Goal: Information Seeking & Learning: Check status

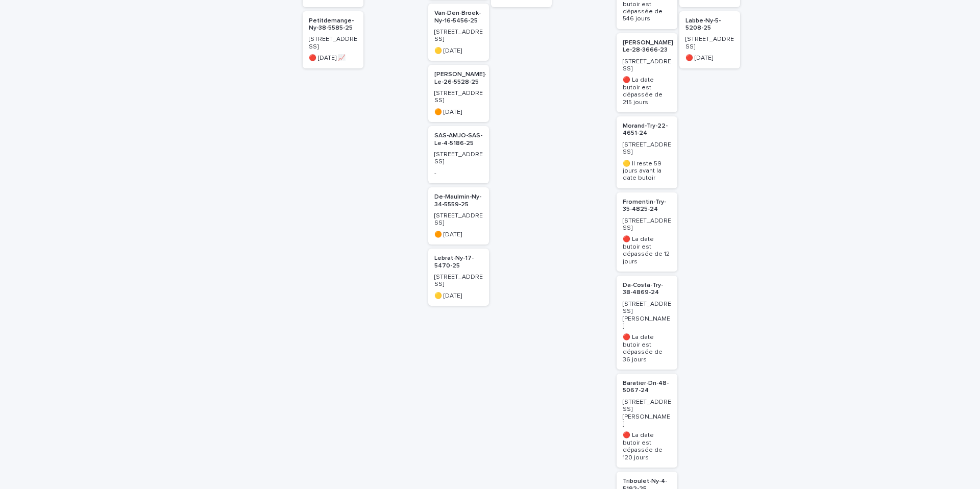
scroll to position [156, 0]
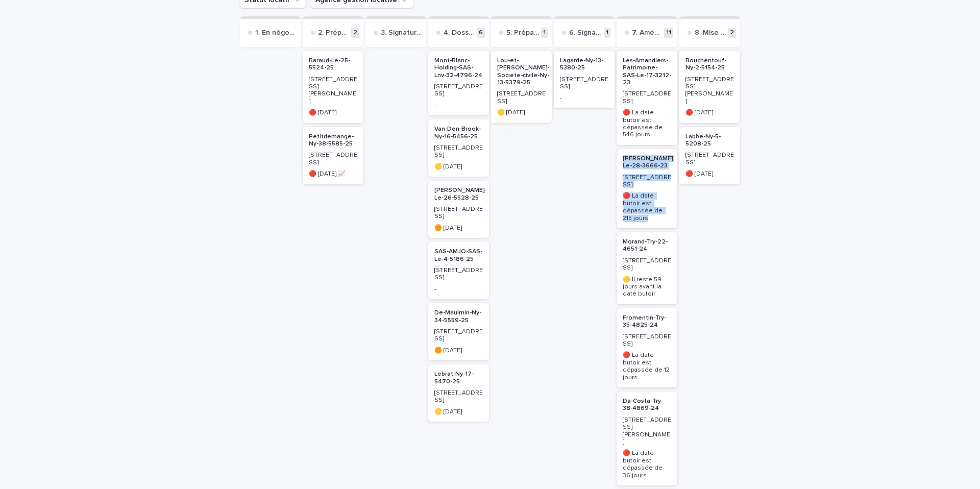
click at [640, 67] on p "Les-Amandiers-Patrimoine-SAS-Le-17-3212-23" at bounding box center [647, 72] width 49 height 30
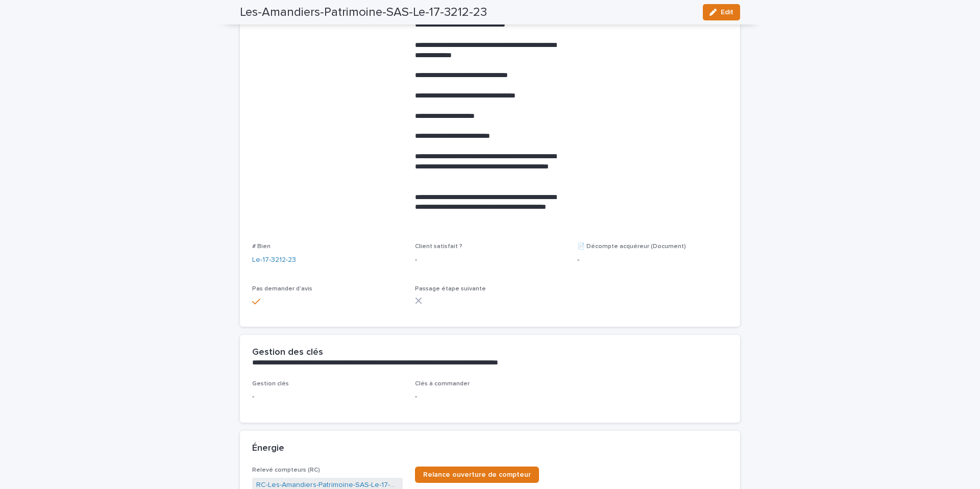
scroll to position [11, 0]
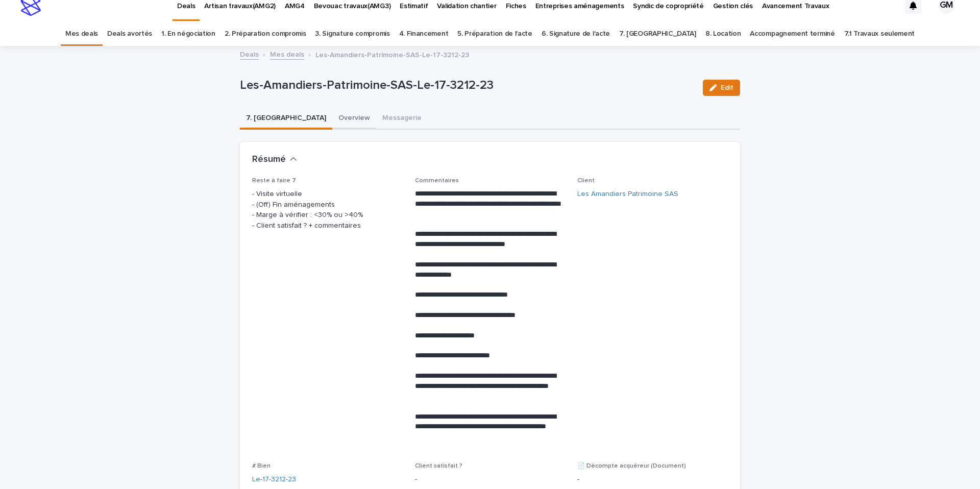
click at [332, 115] on button "Overview" at bounding box center [354, 118] width 44 height 21
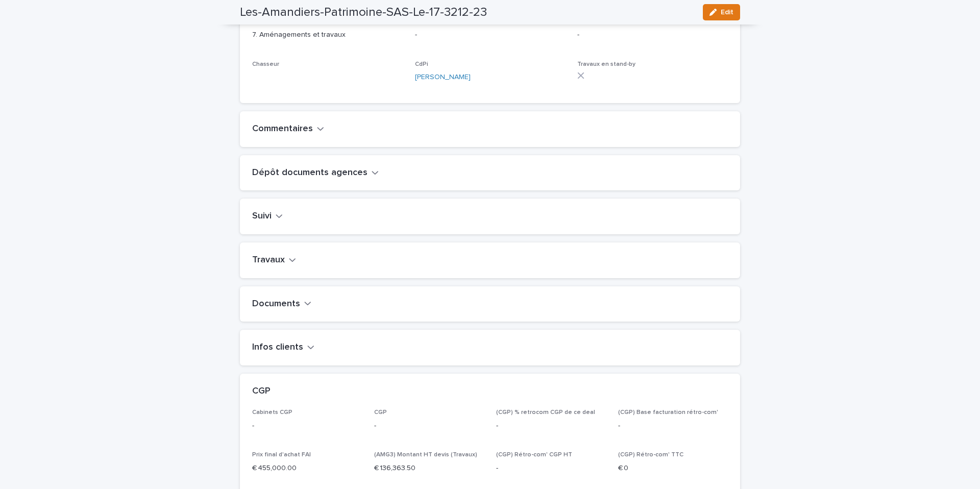
click at [259, 266] on h2 "Travaux" at bounding box center [268, 260] width 33 height 11
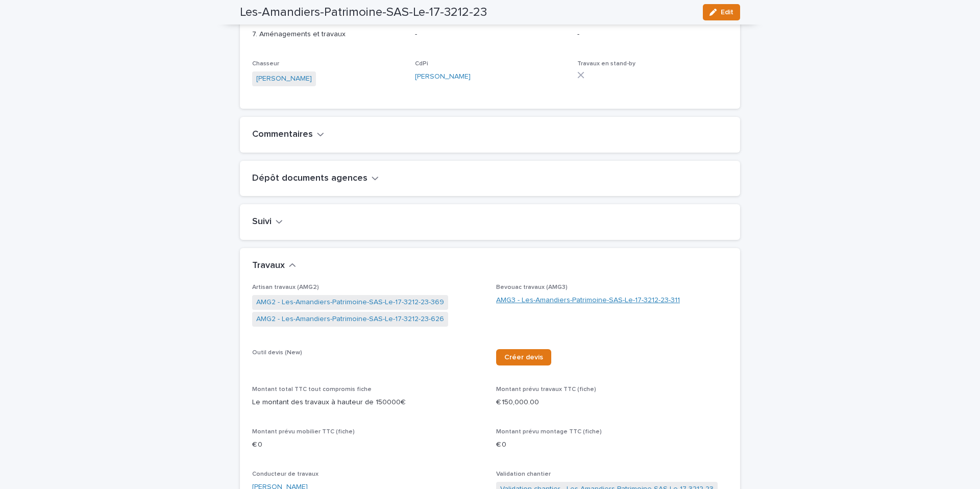
click at [518, 306] on link "AMG3 - Les-Amandiers-Patrimoine-SAS-Le-17-3212-23-311" at bounding box center [588, 300] width 184 height 11
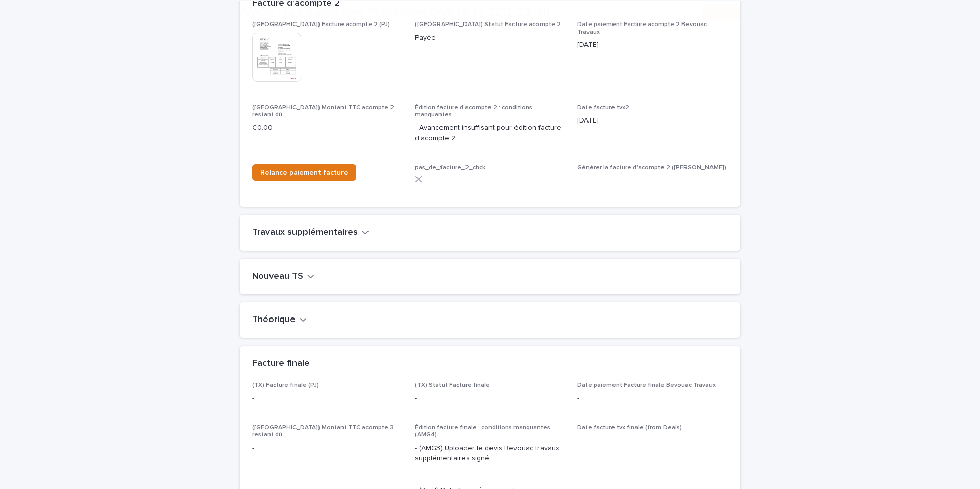
scroll to position [1107, 0]
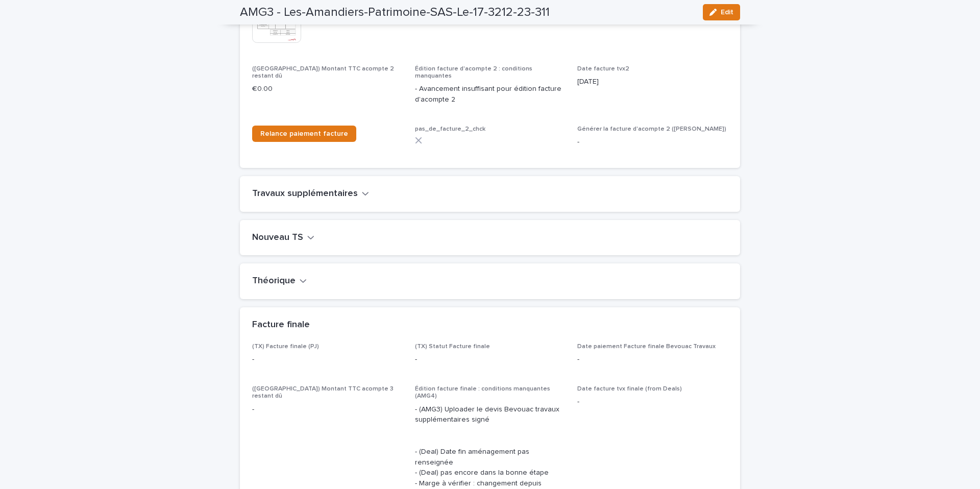
click at [297, 232] on h2 "Nouveau TS" at bounding box center [277, 237] width 51 height 11
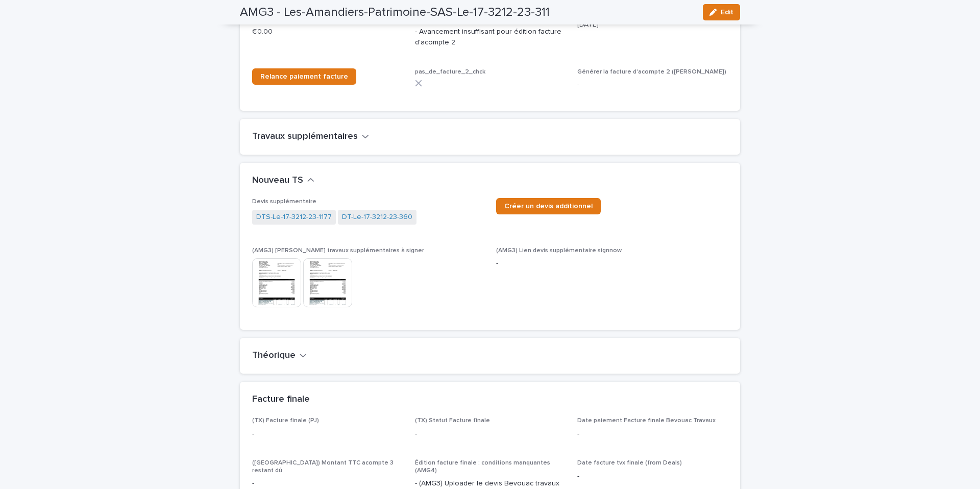
scroll to position [1168, 0]
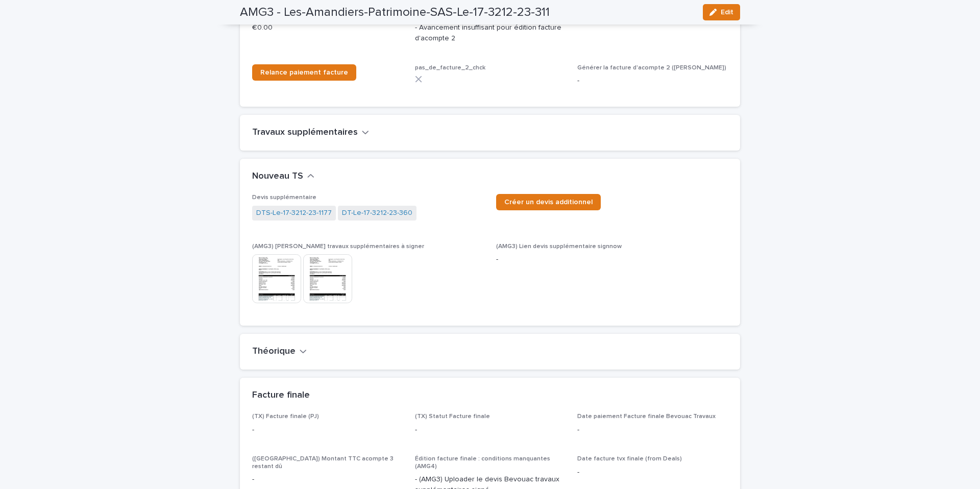
click at [285, 275] on img at bounding box center [276, 278] width 49 height 49
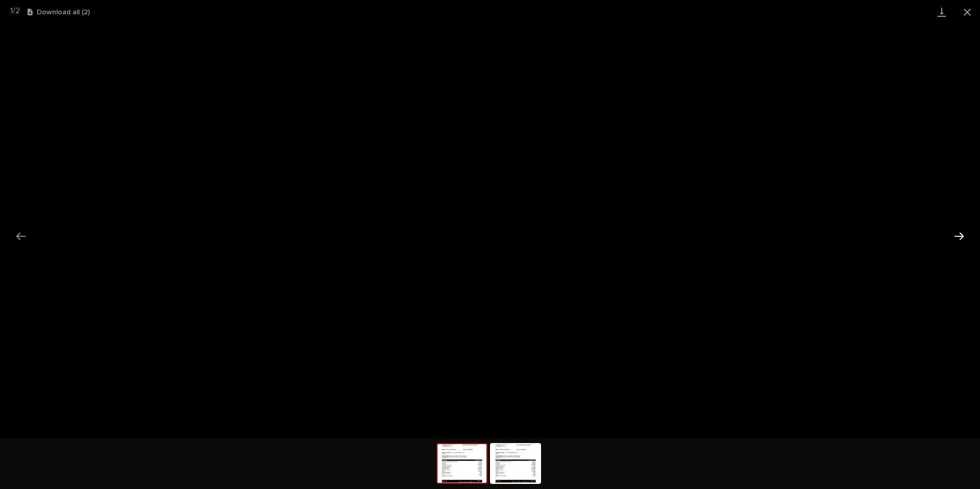
click at [957, 234] on button "Next slide" at bounding box center [959, 236] width 21 height 20
click at [968, 15] on button "Close gallery" at bounding box center [968, 12] width 26 height 24
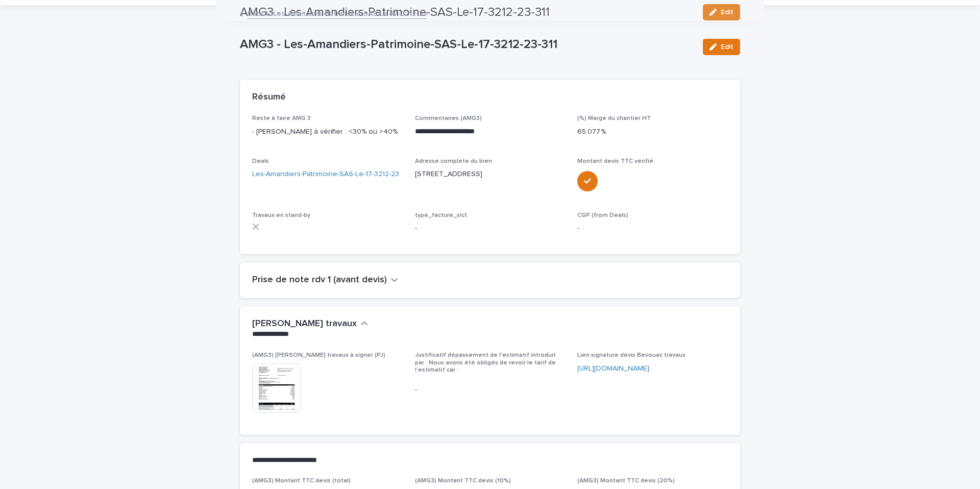
scroll to position [0, 0]
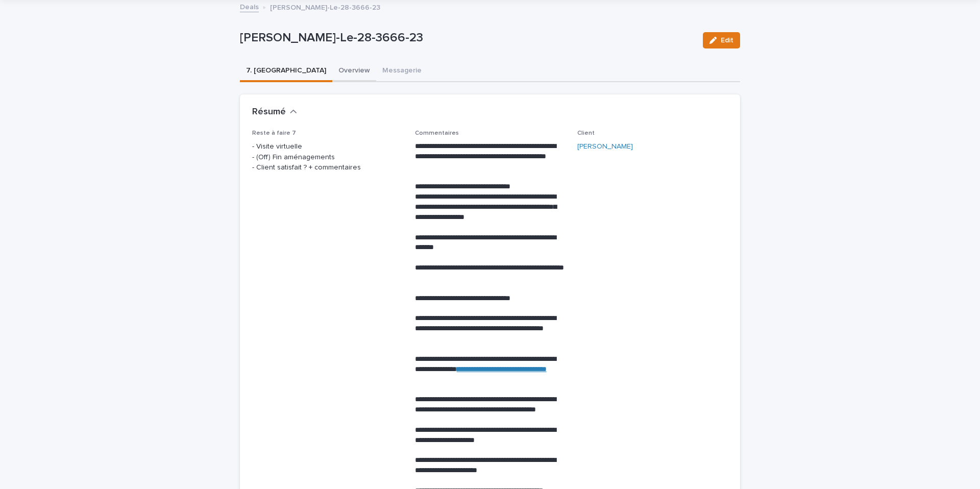
scroll to position [55, 0]
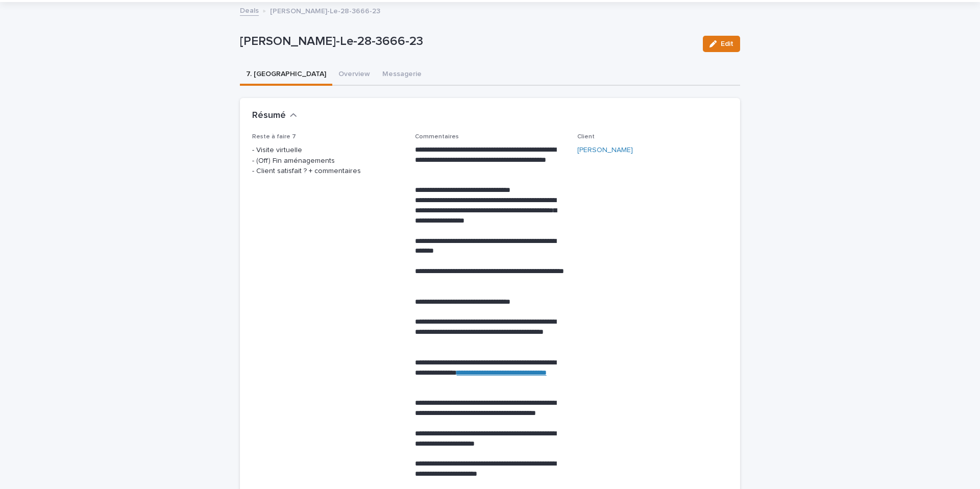
click at [332, 72] on button "Overview" at bounding box center [354, 74] width 44 height 21
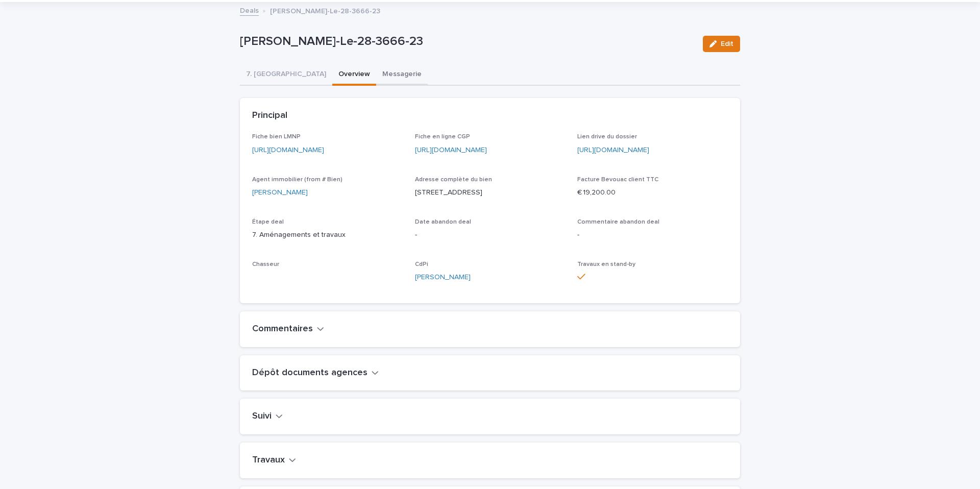
click at [376, 79] on button "Messagerie" at bounding box center [402, 74] width 52 height 21
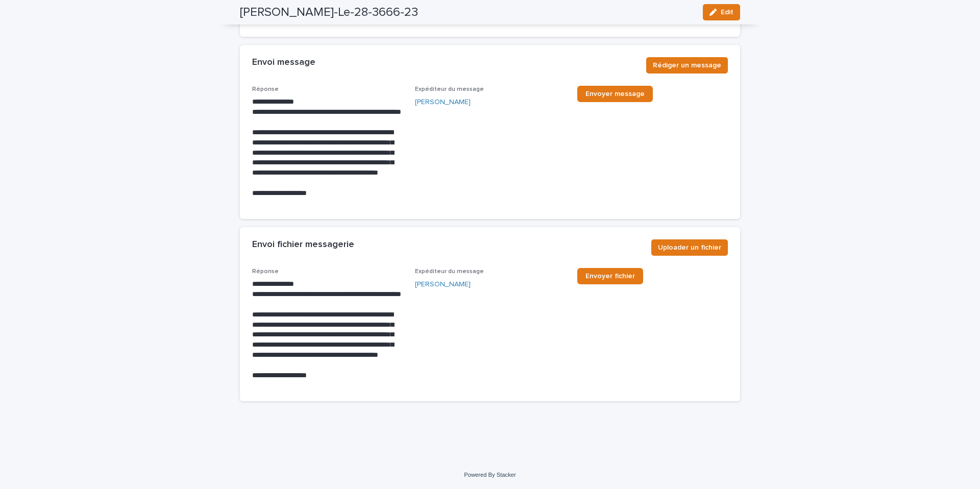
scroll to position [12078, 0]
click at [686, 247] on span "Uploader un fichier" at bounding box center [689, 248] width 63 height 10
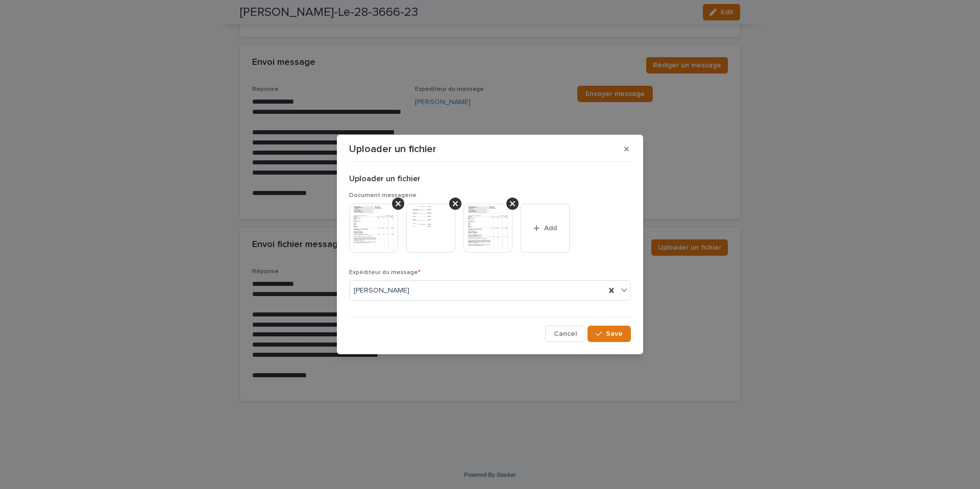
click at [497, 233] on img at bounding box center [488, 228] width 49 height 49
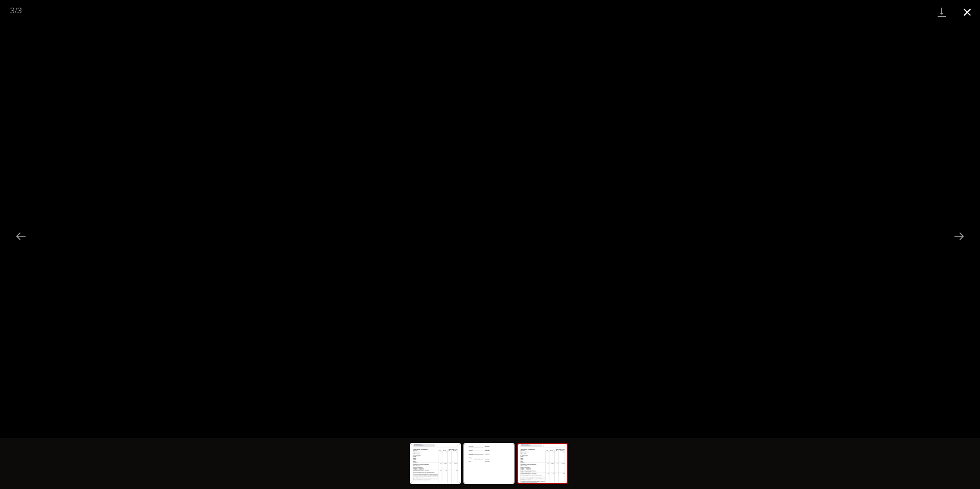
click at [962, 11] on button "Close gallery" at bounding box center [968, 12] width 26 height 24
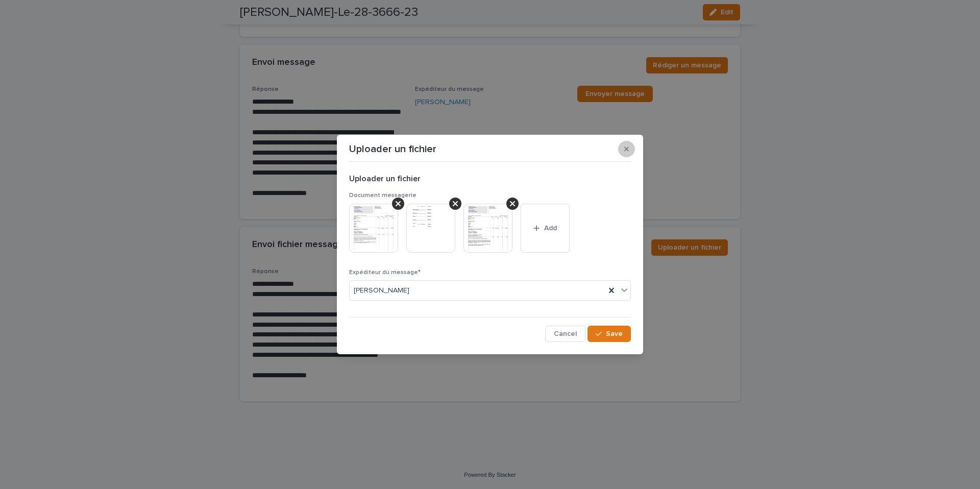
click at [630, 146] on button "button" at bounding box center [626, 149] width 17 height 16
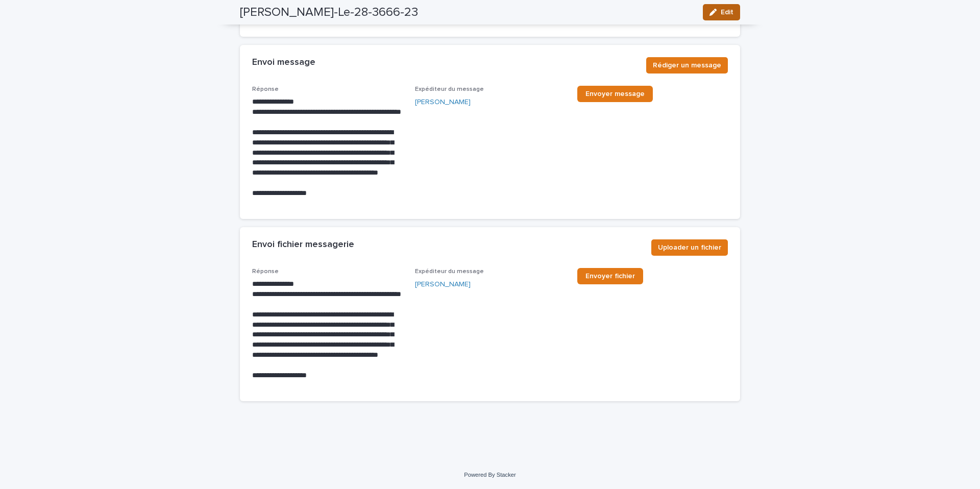
click at [726, 14] on span "Edit" at bounding box center [727, 12] width 13 height 7
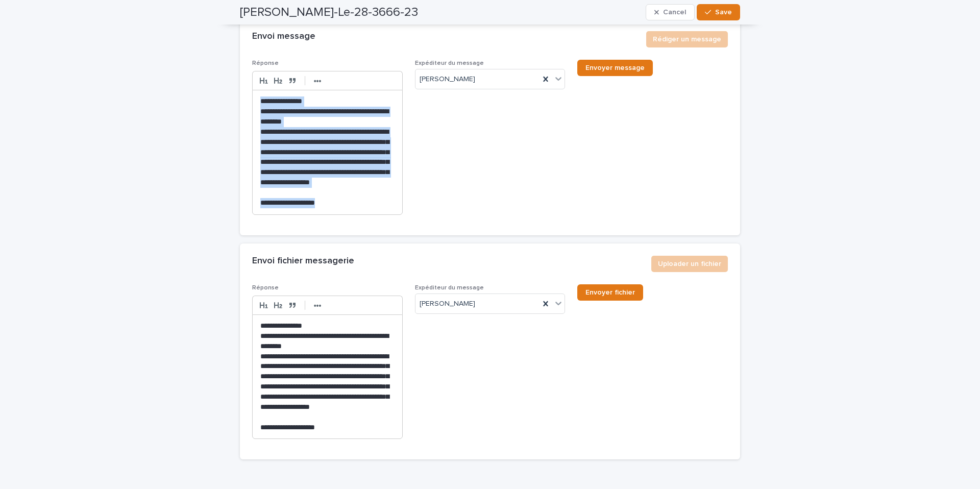
drag, startPoint x: 280, startPoint y: 218, endPoint x: 244, endPoint y: 148, distance: 78.8
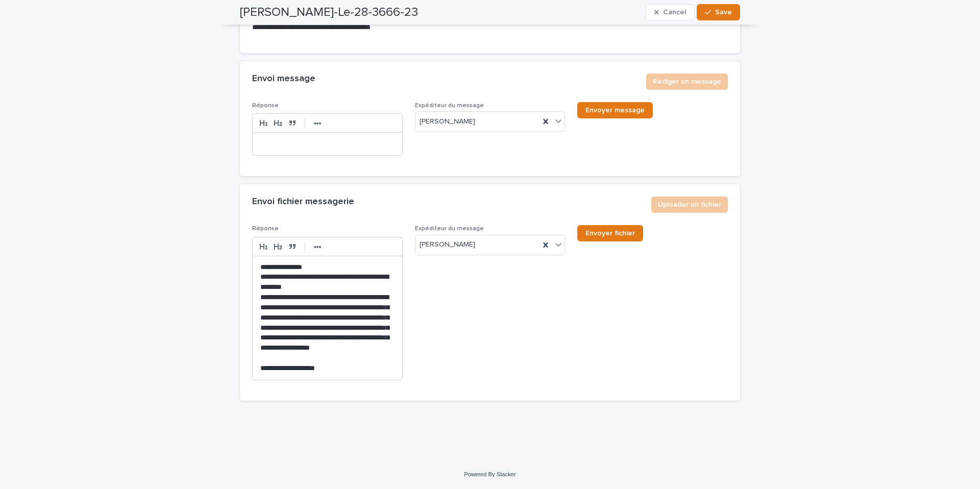
scroll to position [12061, 0]
click at [270, 147] on p at bounding box center [327, 144] width 134 height 10
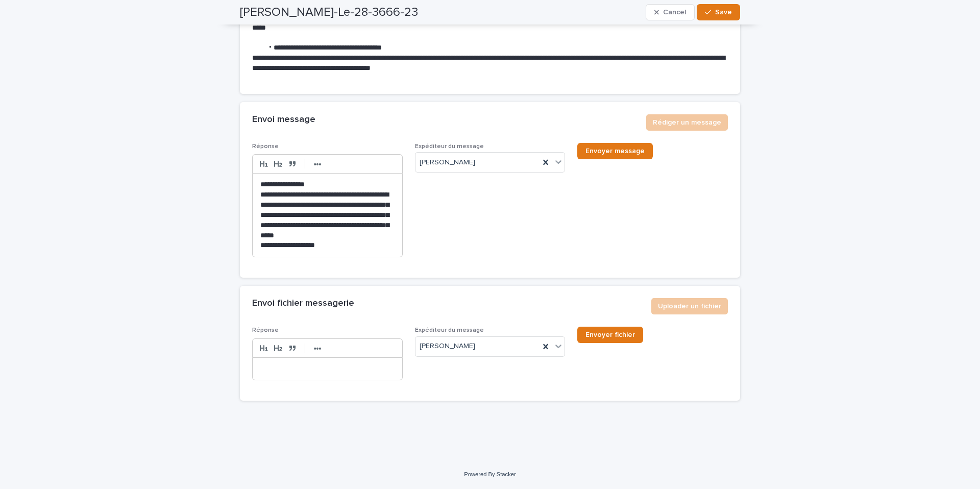
scroll to position [12021, 0]
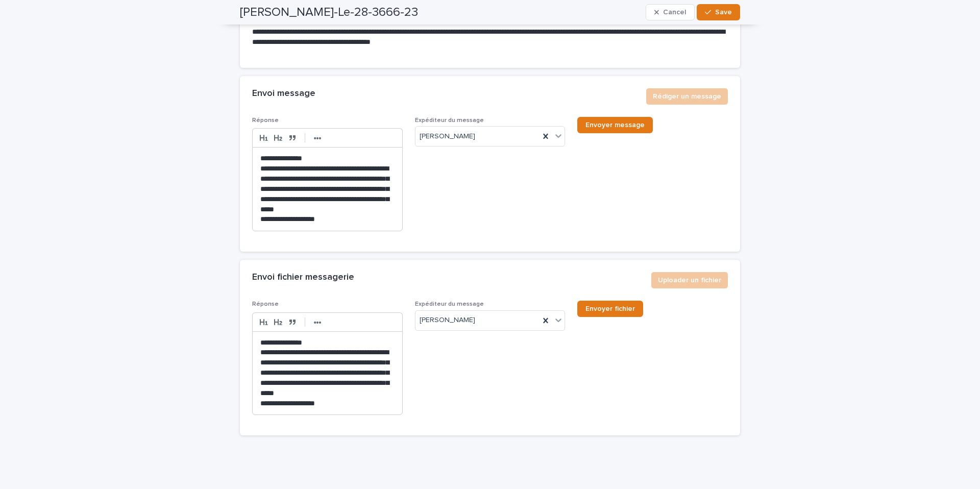
drag, startPoint x: 728, startPoint y: 15, endPoint x: 694, endPoint y: 64, distance: 59.1
click at [728, 15] on span "Save" at bounding box center [723, 12] width 17 height 7
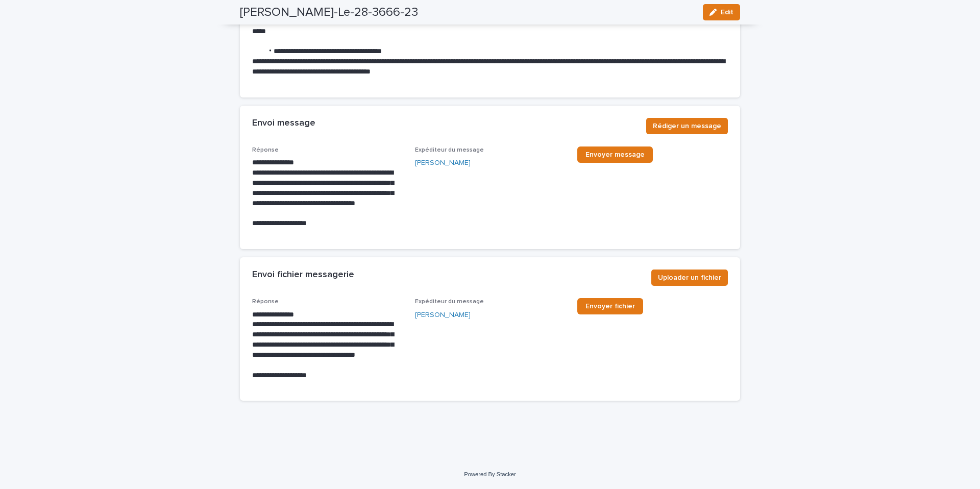
scroll to position [12018, 0]
click at [605, 157] on span "Envoyer message" at bounding box center [615, 154] width 59 height 7
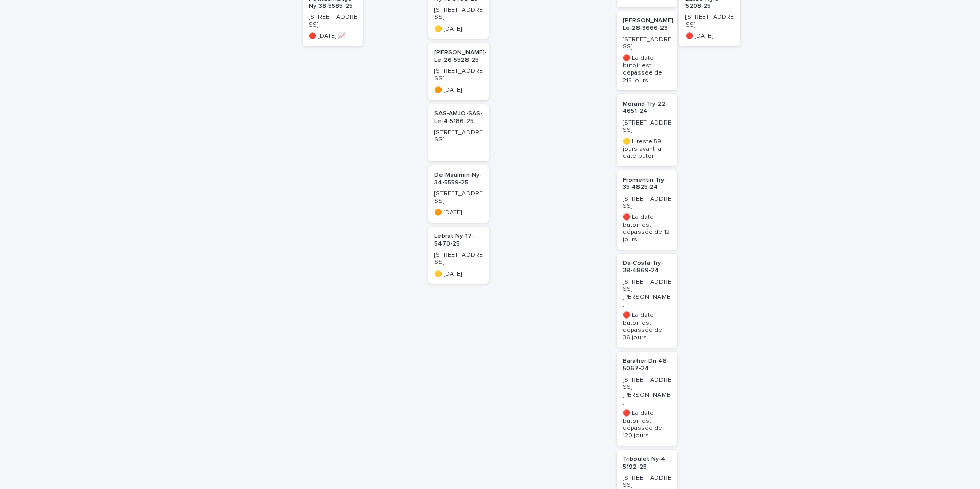
click at [636, 358] on p "Baratier-Dn-48-5067-24" at bounding box center [647, 365] width 49 height 15
click at [630, 359] on p "Baratier-Dn-48-5067-24" at bounding box center [647, 366] width 49 height 15
click at [629, 357] on p "Baratier-Dn-48-5067-24" at bounding box center [647, 364] width 49 height 15
click at [630, 354] on div "Baratier-Dn-48-5067-24" at bounding box center [647, 362] width 49 height 17
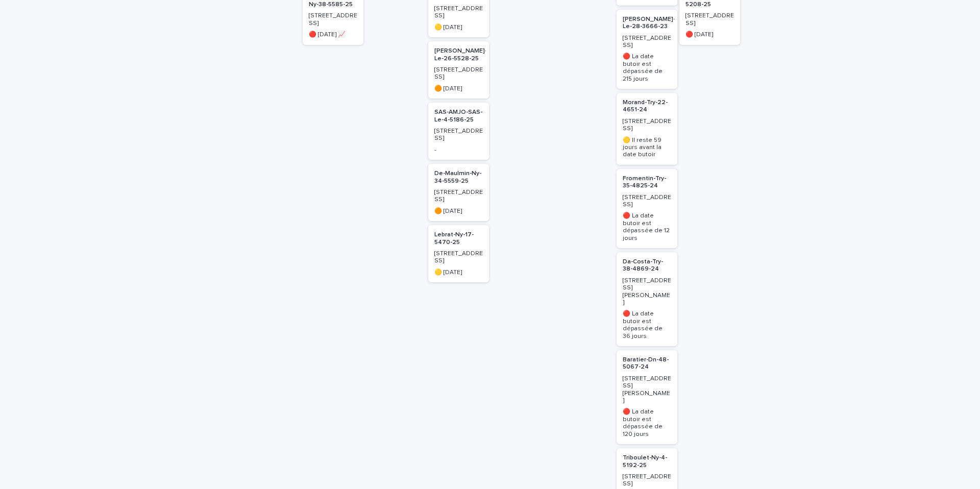
scroll to position [297, 0]
click at [644, 354] on p "Baratier-Dn-48-5067-24" at bounding box center [647, 361] width 49 height 15
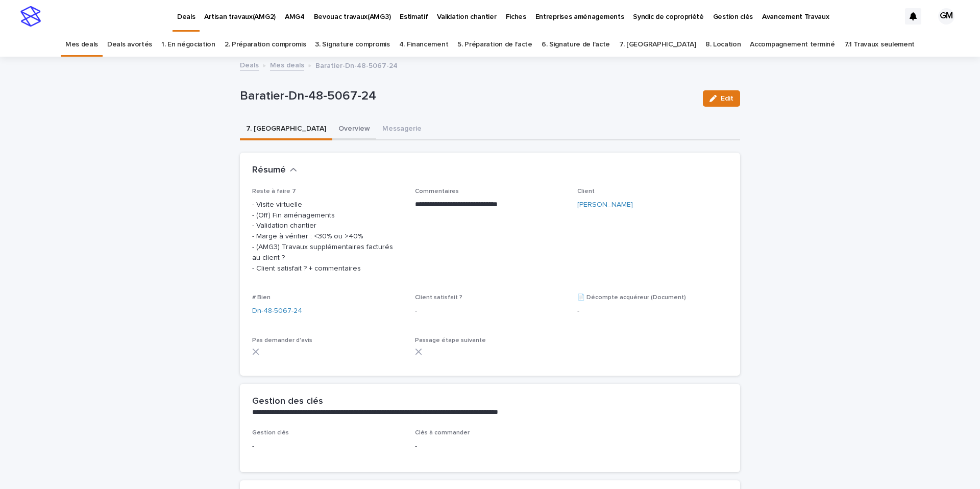
drag, startPoint x: 307, startPoint y: 131, endPoint x: 307, endPoint y: 137, distance: 5.6
click at [332, 131] on button "Overview" at bounding box center [354, 129] width 44 height 21
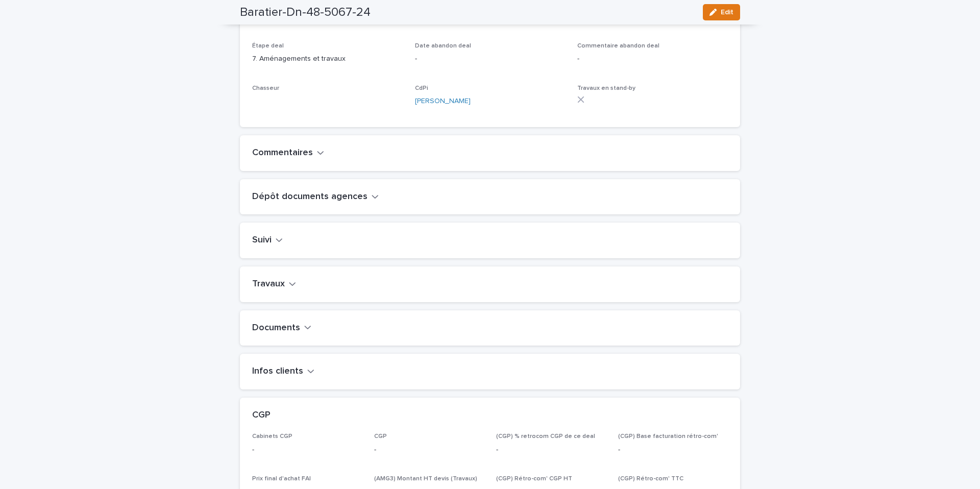
scroll to position [295, 0]
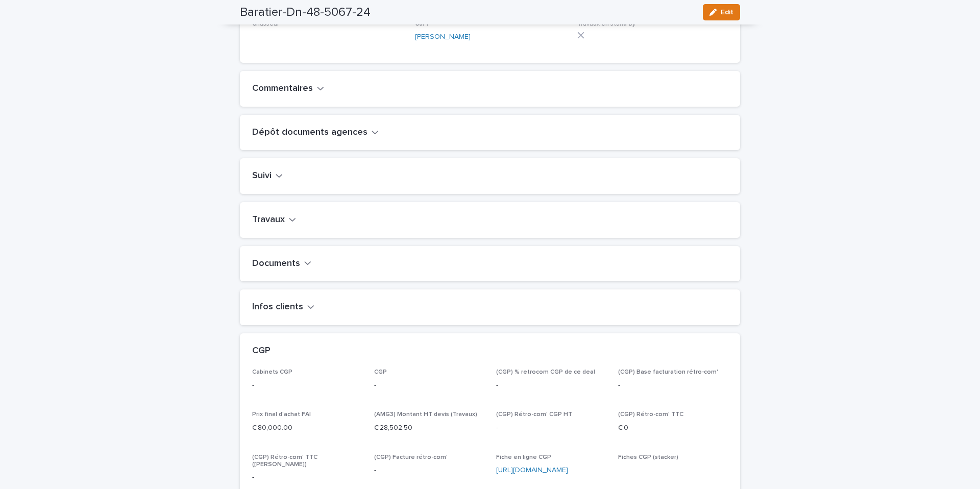
click at [282, 226] on h2 "Travaux" at bounding box center [268, 219] width 33 height 11
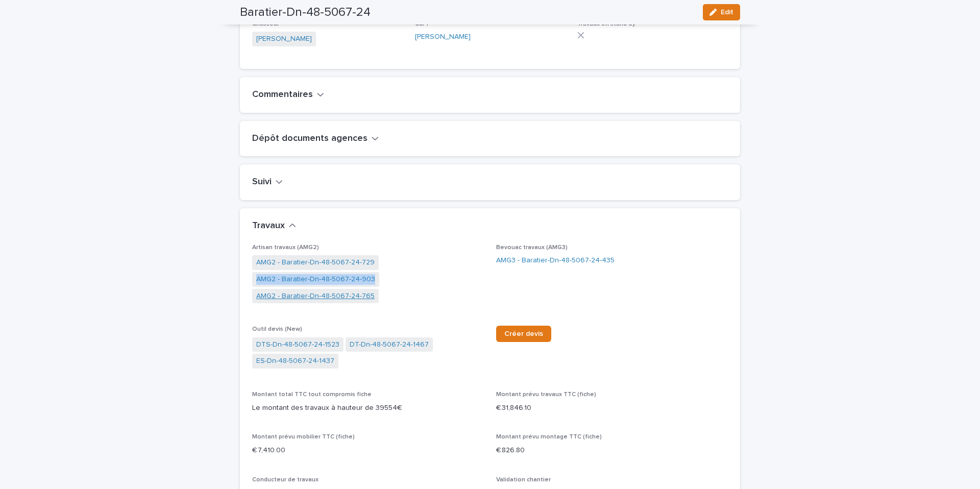
click at [295, 302] on link "AMG2 - Baratier-Dn-48-5067-24-765" at bounding box center [315, 296] width 118 height 11
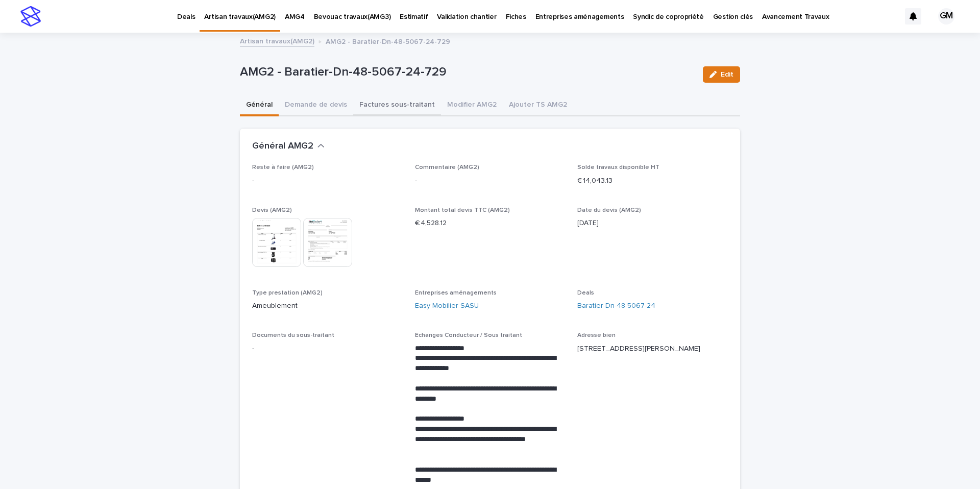
click at [398, 107] on button "Factures sous-traitant" at bounding box center [397, 105] width 88 height 21
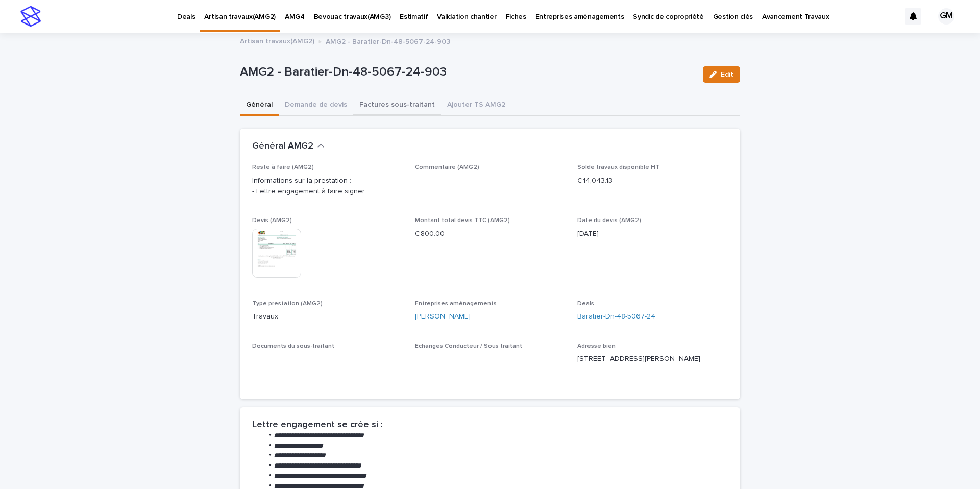
click at [390, 110] on button "Factures sous-traitant" at bounding box center [397, 105] width 88 height 21
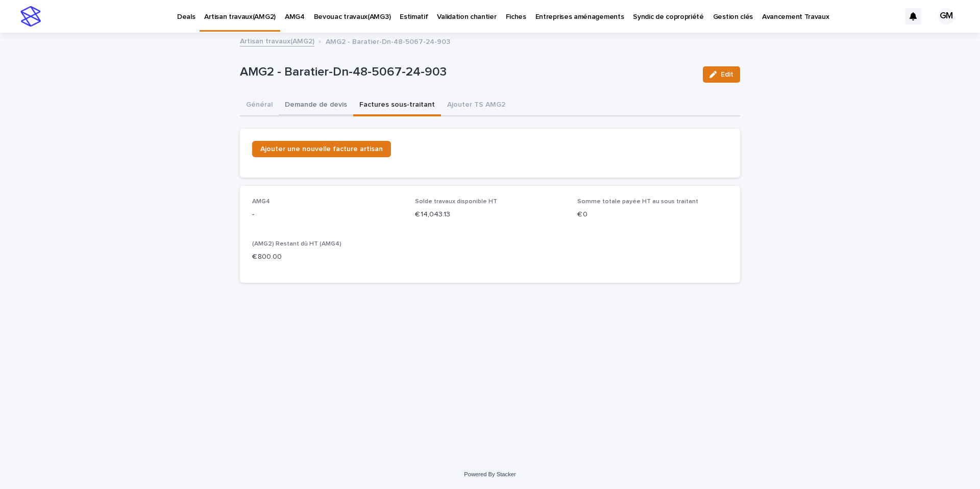
click at [334, 108] on button "Demande de devis" at bounding box center [316, 105] width 75 height 21
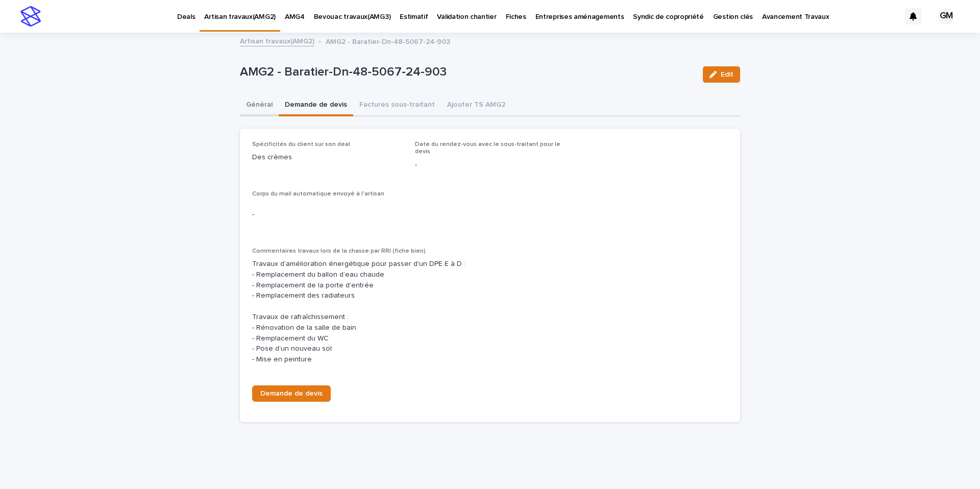
click at [261, 108] on button "Général" at bounding box center [259, 105] width 39 height 21
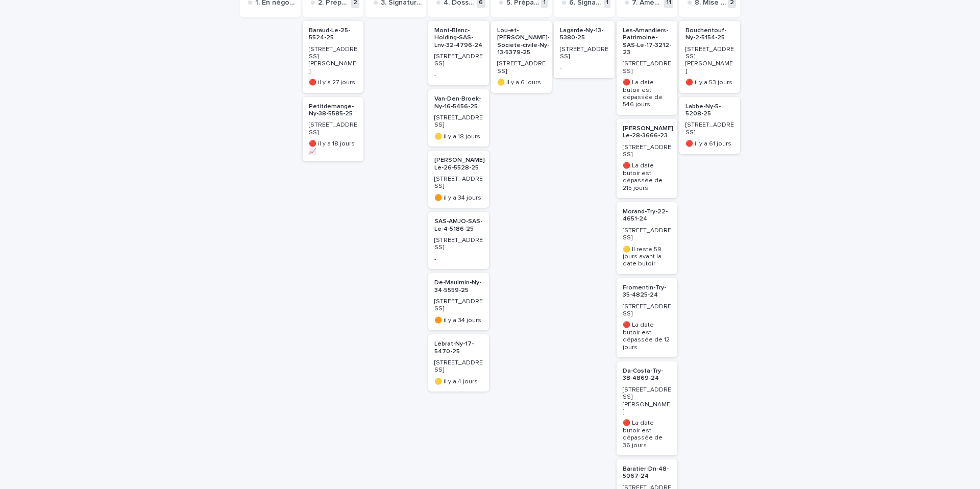
scroll to position [112, 0]
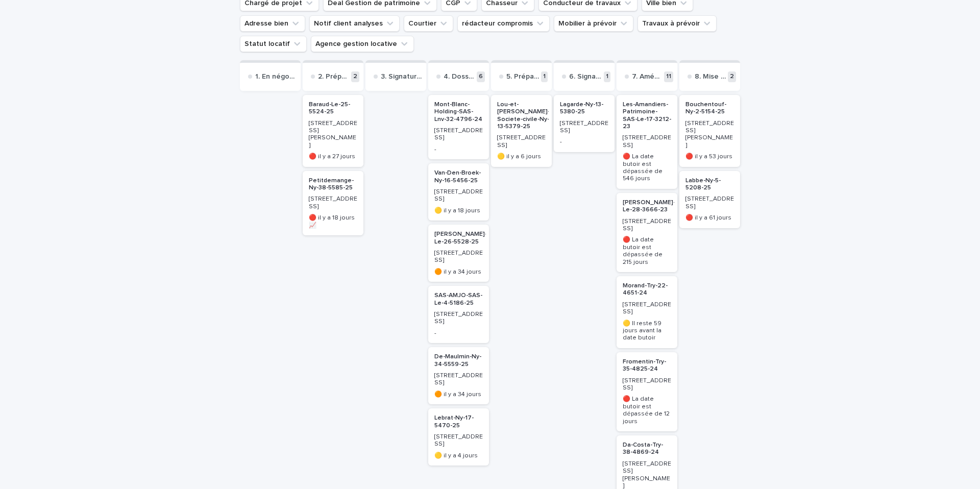
click at [638, 116] on p "Les-Amandiers-Patrimoine-SAS-Le-17-3212-23" at bounding box center [647, 116] width 49 height 30
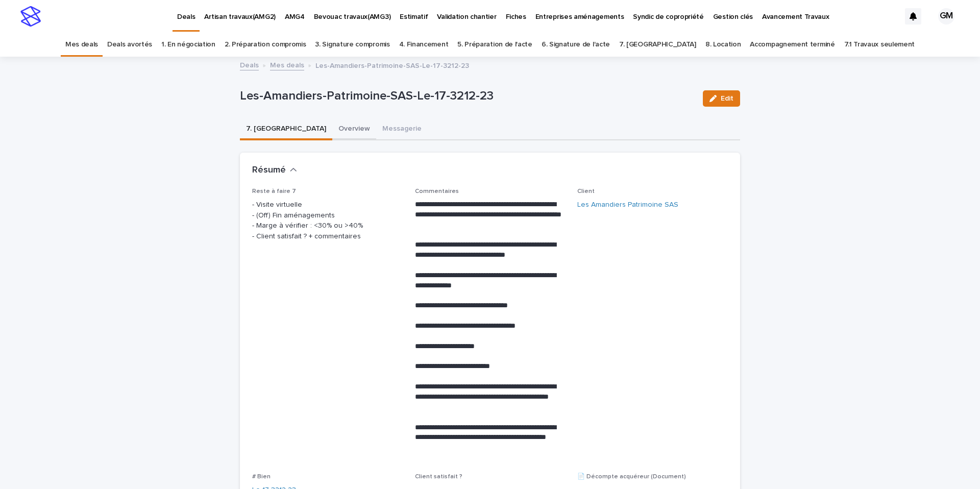
click at [332, 128] on button "Overview" at bounding box center [354, 129] width 44 height 21
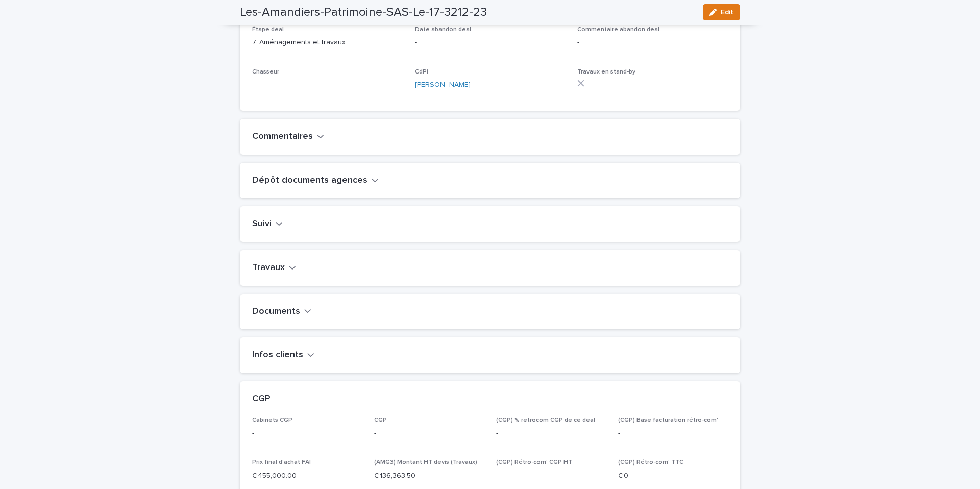
scroll to position [279, 0]
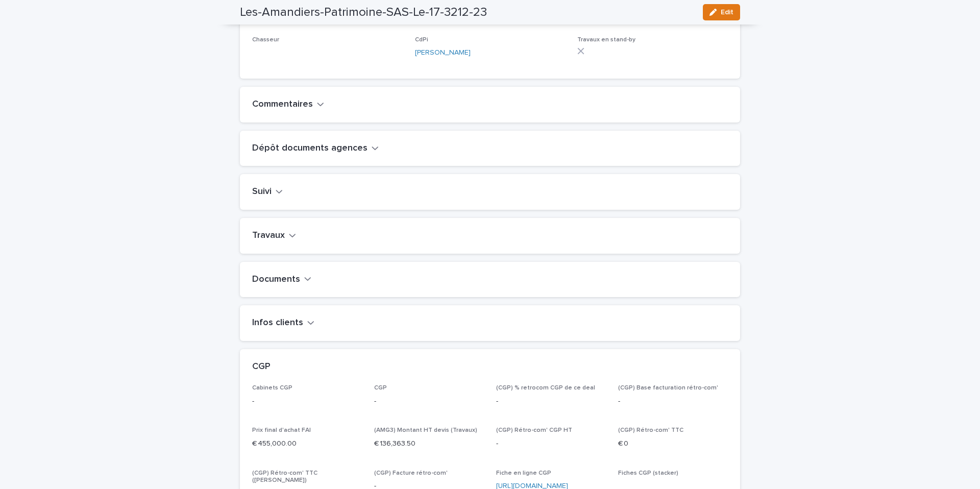
click at [289, 240] on icon "button" at bounding box center [292, 235] width 7 height 9
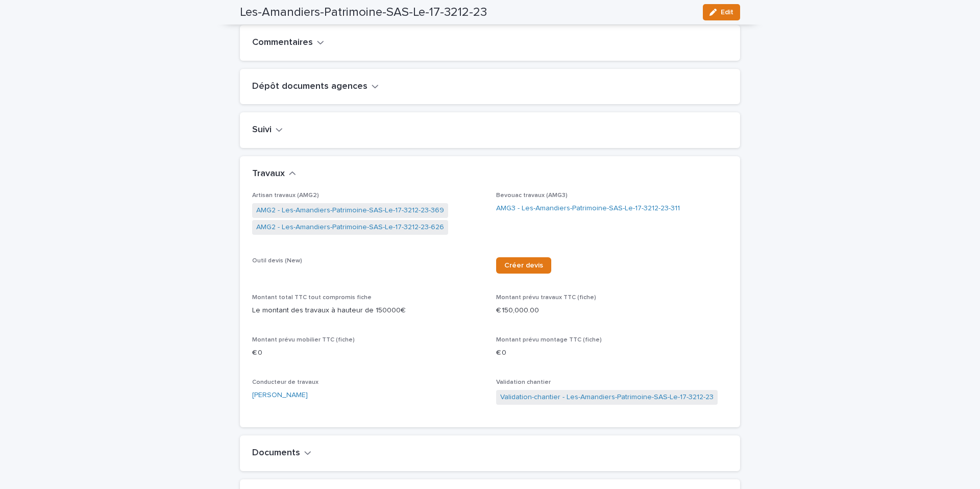
scroll to position [343, 0]
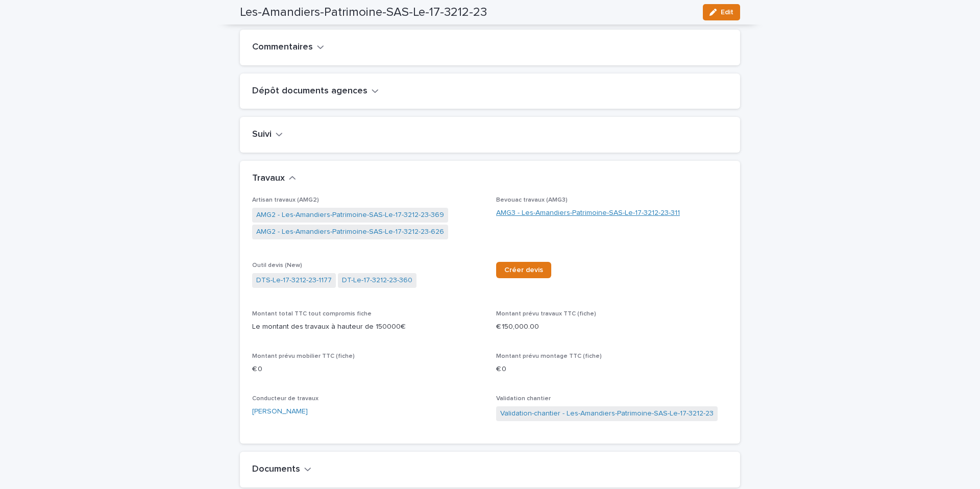
click at [508, 219] on link "AMG3 - Les-Amandiers-Patrimoine-SAS-Le-17-3212-23-311" at bounding box center [588, 213] width 184 height 11
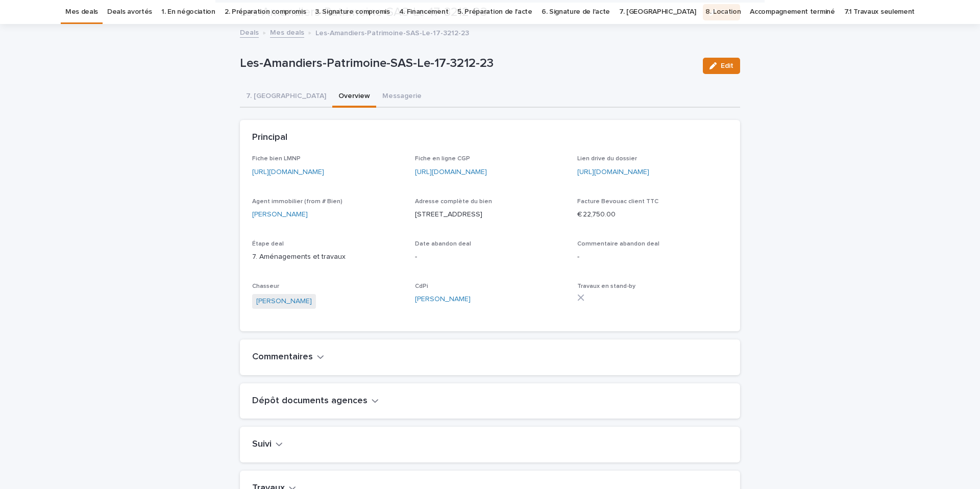
scroll to position [383, 0]
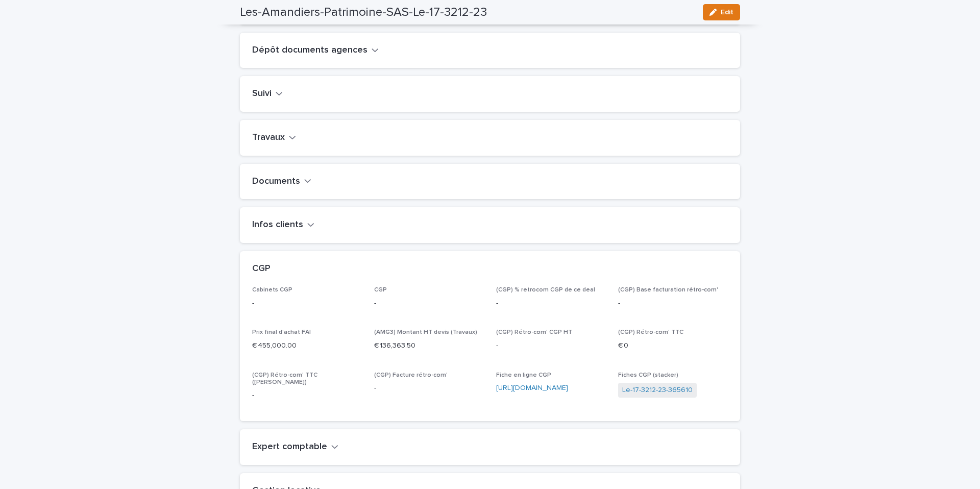
click at [285, 143] on button "Travaux" at bounding box center [274, 137] width 44 height 11
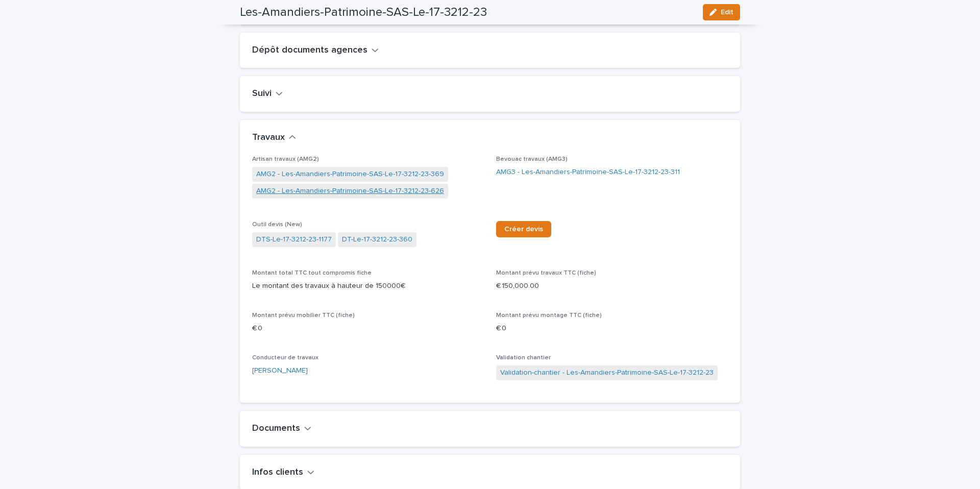
click at [341, 197] on link "AMG2 - Les-Amandiers-Patrimoine-SAS-Le-17-3212-23-626" at bounding box center [350, 191] width 188 height 11
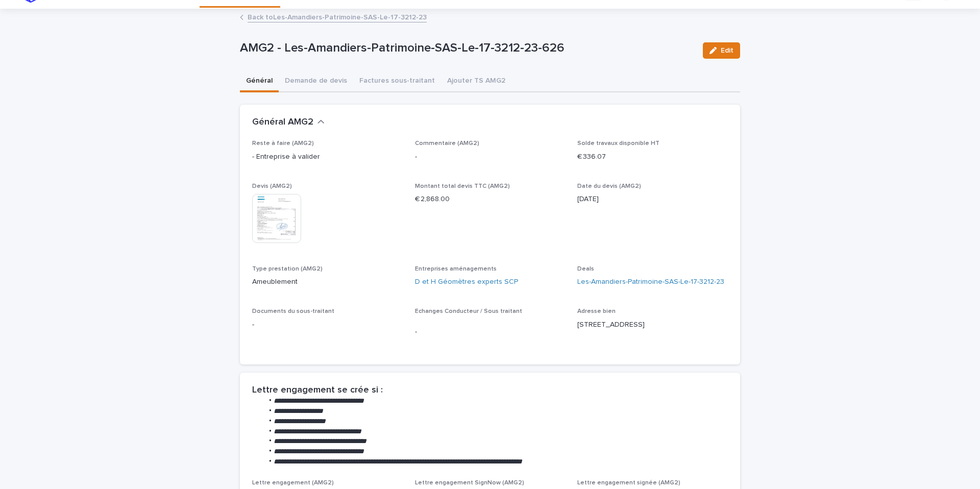
scroll to position [25, 0]
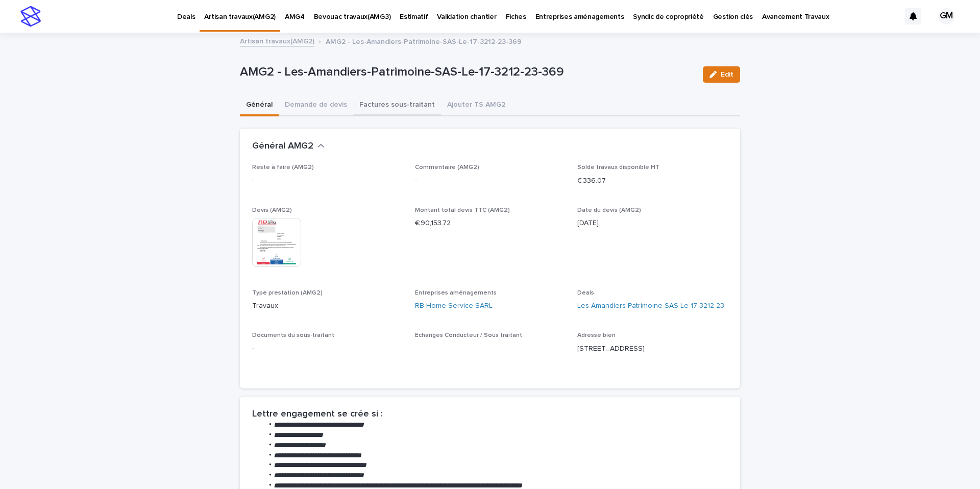
click at [396, 108] on button "Factures sous-traitant" at bounding box center [397, 105] width 88 height 21
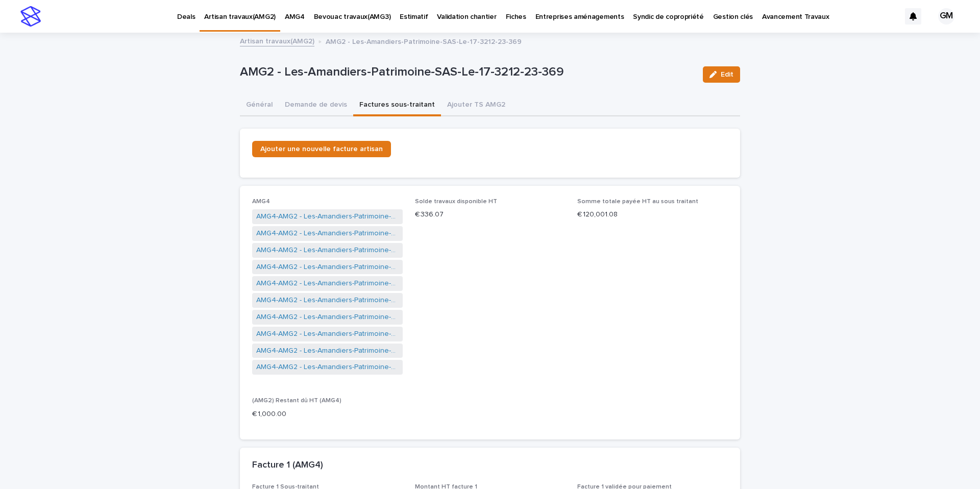
click at [291, 40] on link "Artisan travaux(AMG2)" at bounding box center [277, 41] width 75 height 12
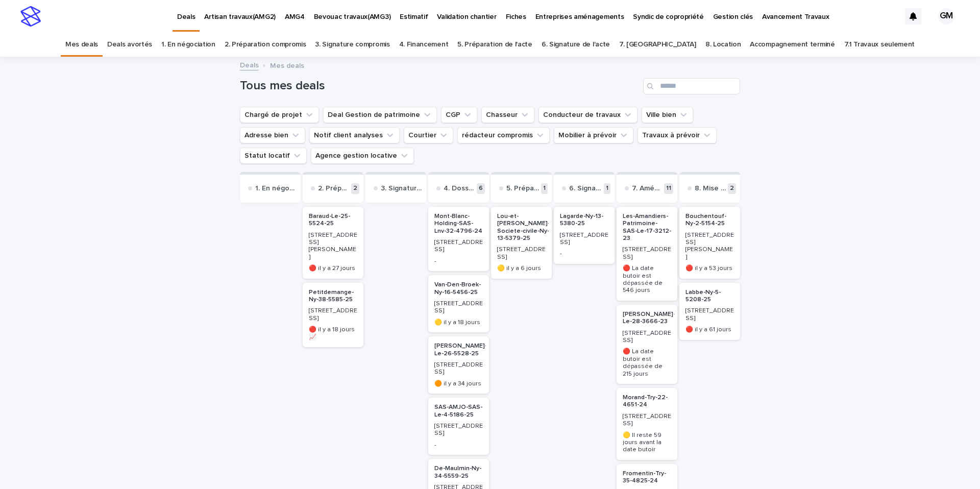
scroll to position [597, 0]
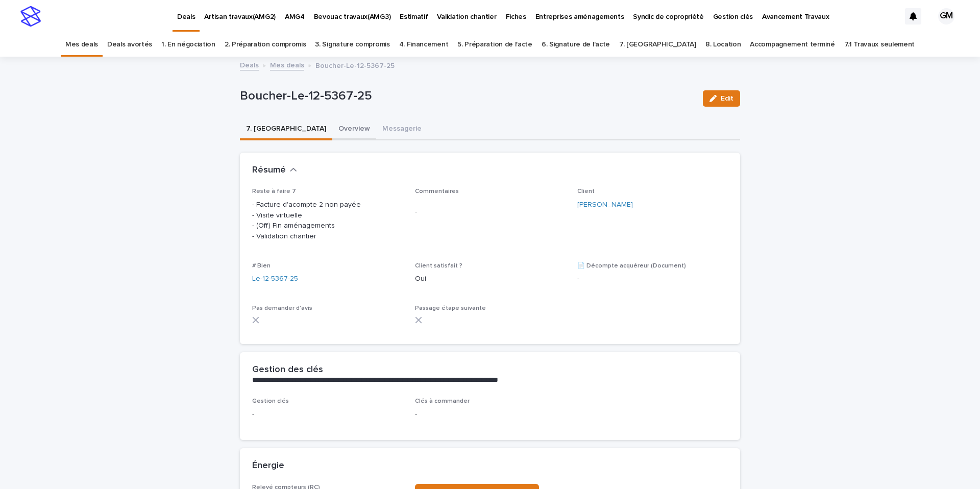
click at [332, 126] on button "Overview" at bounding box center [354, 129] width 44 height 21
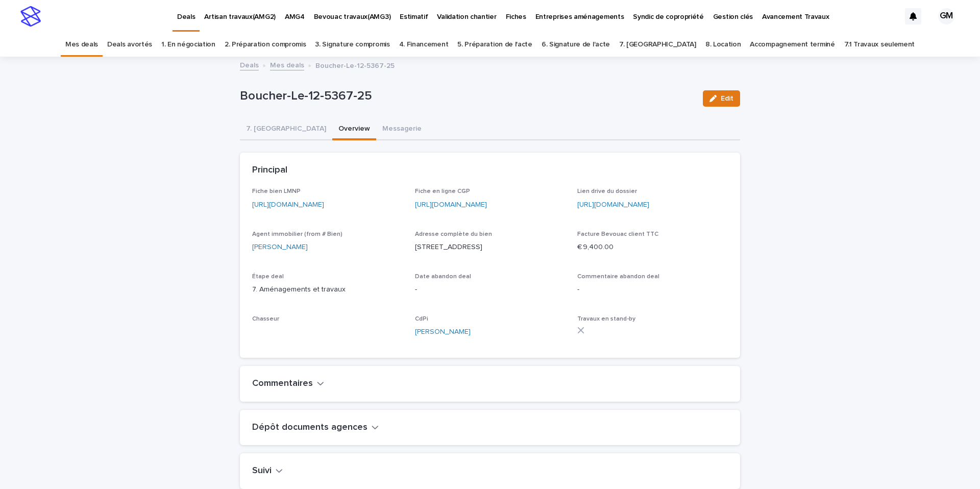
scroll to position [417, 0]
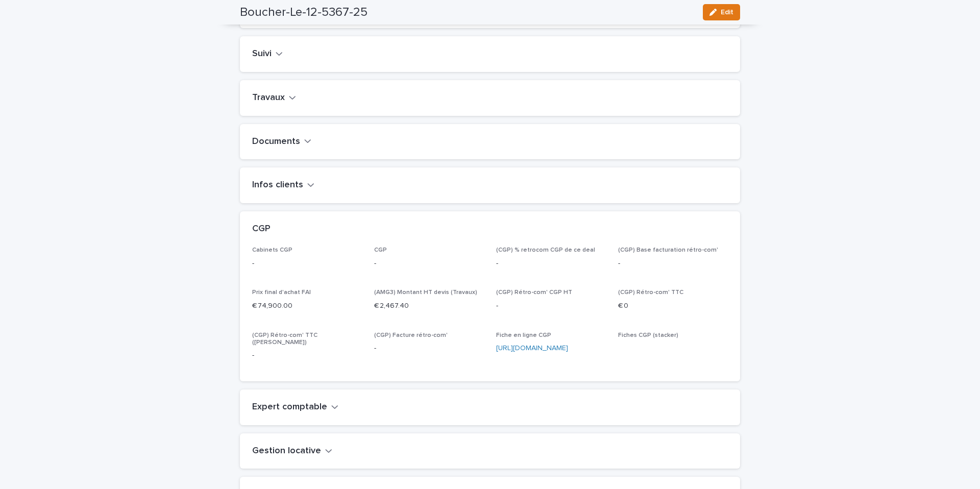
click at [280, 104] on h2 "Travaux" at bounding box center [268, 97] width 33 height 11
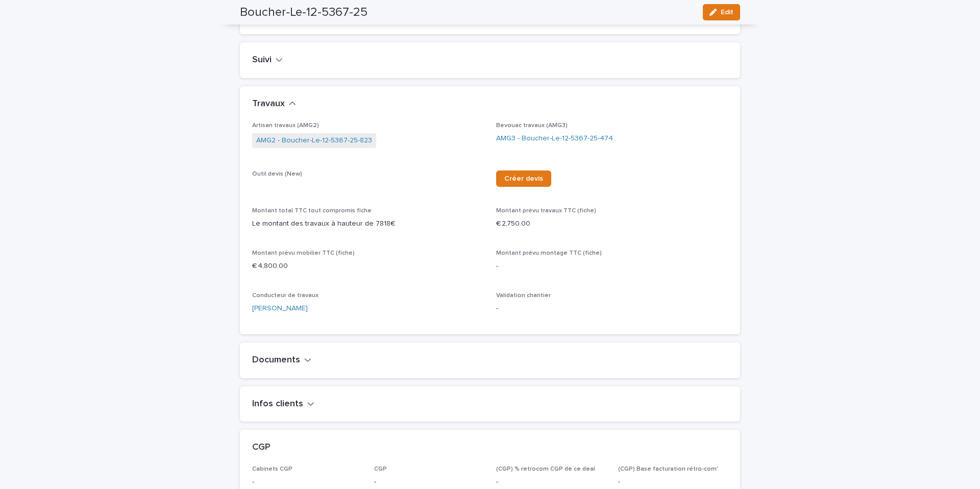
click at [334, 145] on span "AMG2 - Boucher-Le-12-5367-25-823" at bounding box center [314, 140] width 124 height 15
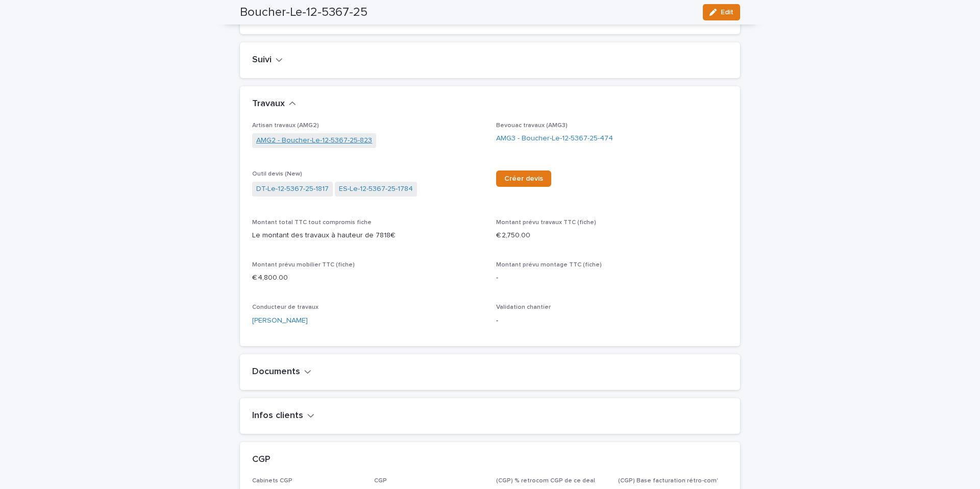
click at [335, 146] on link "AMG2 - Boucher-Le-12-5367-25-823" at bounding box center [314, 140] width 116 height 11
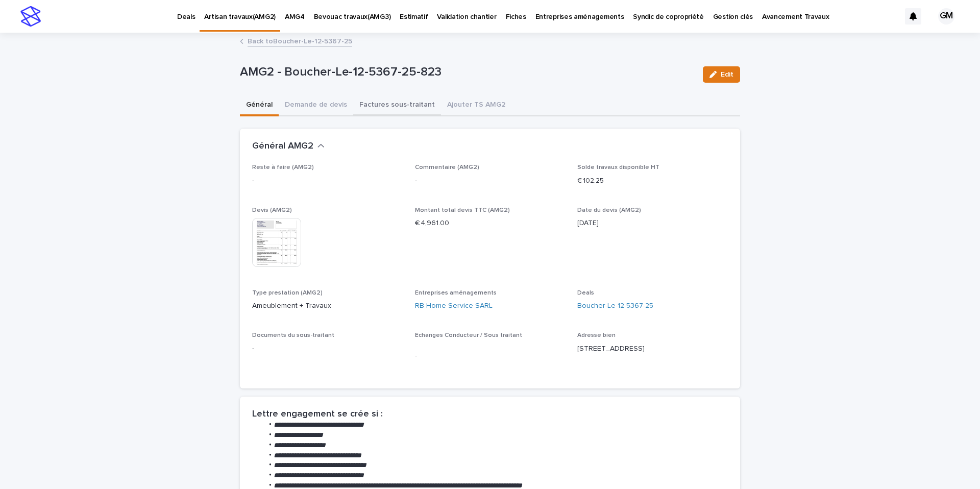
click at [383, 106] on button "Factures sous-traitant" at bounding box center [397, 105] width 88 height 21
